Goal: Task Accomplishment & Management: Use online tool/utility

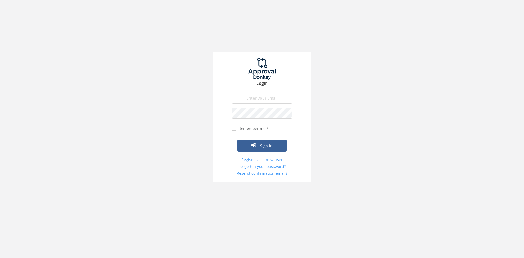
click at [259, 97] on input "email" at bounding box center [262, 98] width 61 height 11
type input "[EMAIL_ADDRESS][DOMAIN_NAME]"
click at [237, 139] on button "Sign in" at bounding box center [261, 145] width 49 height 12
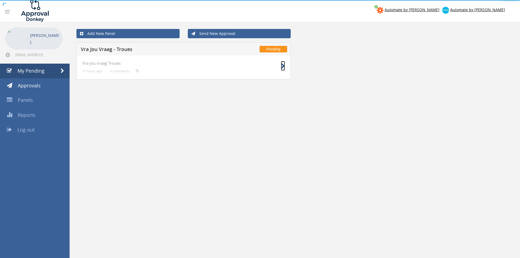
click at [282, 67] on icon at bounding box center [283, 66] width 4 height 6
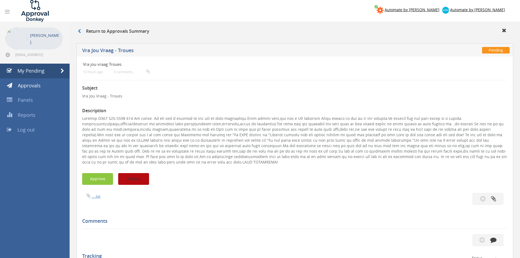
click at [146, 180] on button "Decline" at bounding box center [133, 179] width 31 height 12
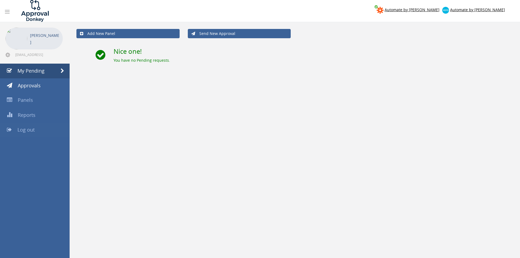
click at [26, 129] on span "Log out" at bounding box center [25, 129] width 17 height 7
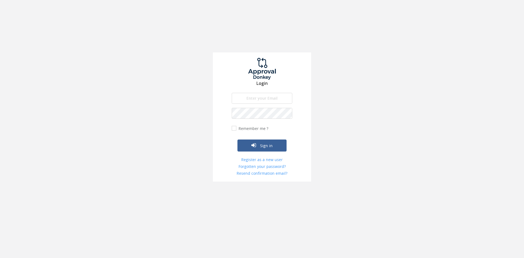
click at [260, 94] on input "email" at bounding box center [262, 98] width 61 height 11
click at [245, 107] on form "[EMAIL_ADDRESS][DOMAIN_NAME] The email is required. Invalid email address. The …" at bounding box center [262, 134] width 61 height 83
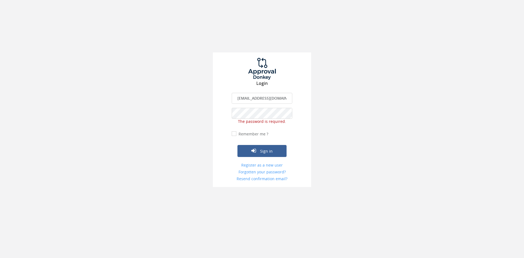
click at [255, 99] on input "[EMAIL_ADDRESS][DOMAIN_NAME]" at bounding box center [262, 98] width 61 height 11
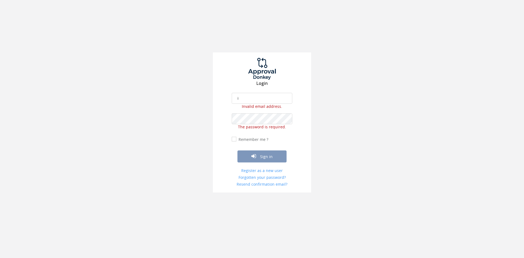
type input "[EMAIL_ADDRESS][DOMAIN_NAME]"
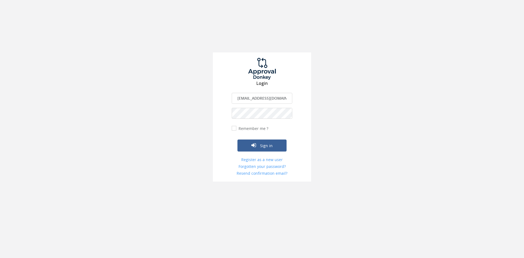
click at [237, 139] on button "Sign in" at bounding box center [261, 145] width 49 height 12
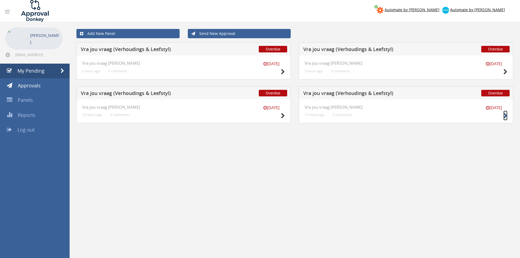
click at [505, 115] on icon at bounding box center [505, 116] width 4 height 6
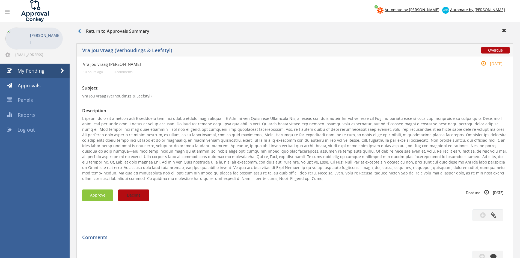
click at [135, 198] on button "Decline" at bounding box center [133, 195] width 31 height 12
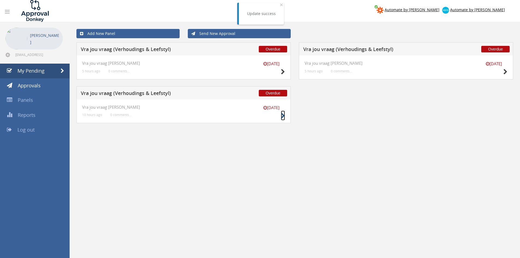
click at [283, 114] on icon at bounding box center [283, 116] width 4 height 6
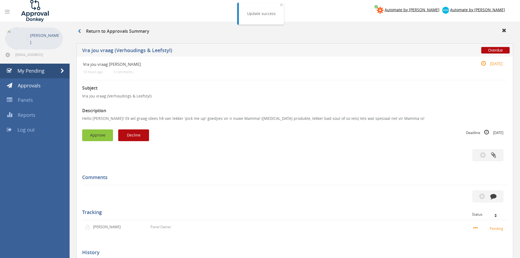
click at [89, 134] on button "Approve" at bounding box center [97, 135] width 31 height 12
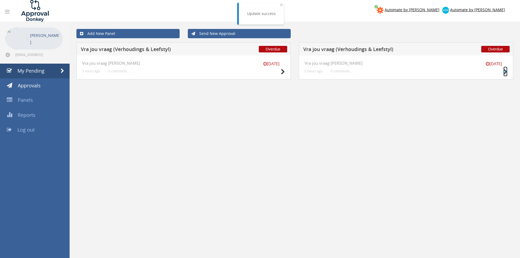
click at [504, 71] on icon at bounding box center [505, 72] width 4 height 6
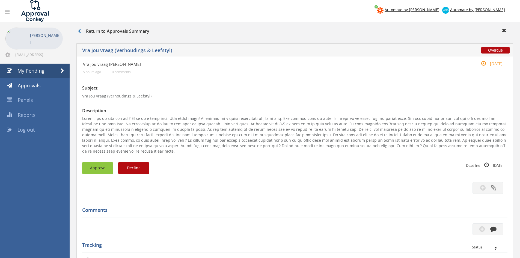
click at [90, 162] on button "Approve" at bounding box center [97, 168] width 31 height 12
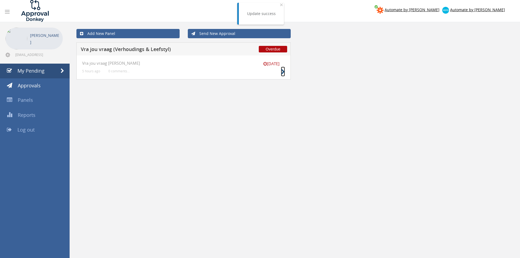
click at [283, 71] on icon at bounding box center [283, 72] width 4 height 6
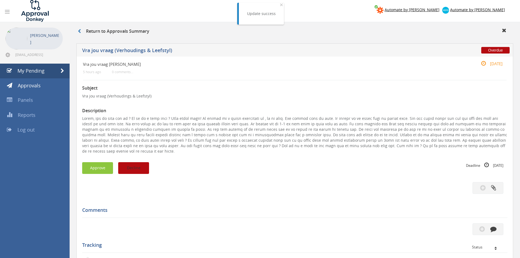
drag, startPoint x: 142, startPoint y: 160, endPoint x: 145, endPoint y: 157, distance: 4.4
click at [142, 162] on button "Decline" at bounding box center [133, 168] width 31 height 12
